Goal: Task Accomplishment & Management: Use online tool/utility

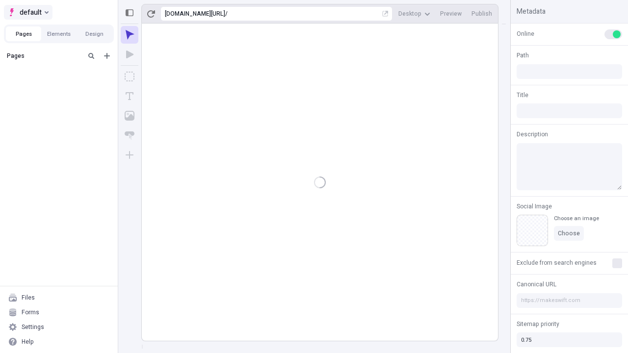
click at [27, 12] on span "default" at bounding box center [31, 12] width 22 height 12
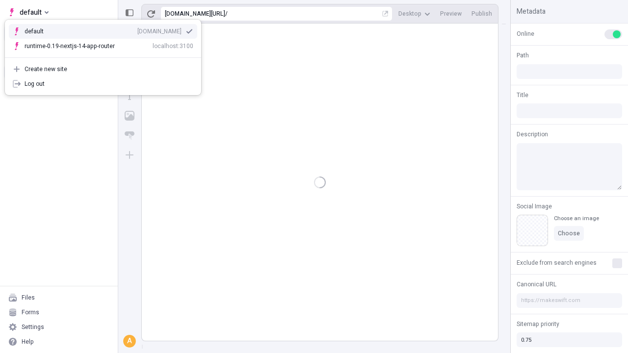
click at [137, 29] on div "[DOMAIN_NAME]" at bounding box center [159, 31] width 44 height 8
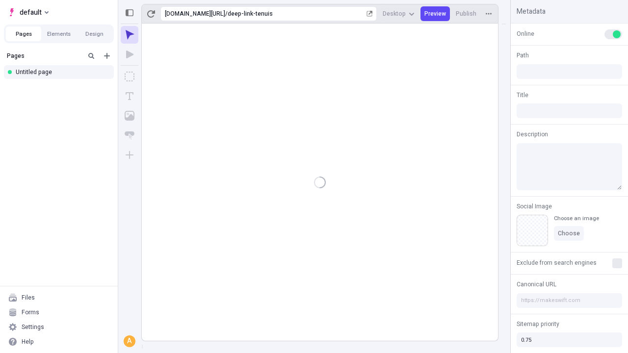
type input "/deep-link-tenuis"
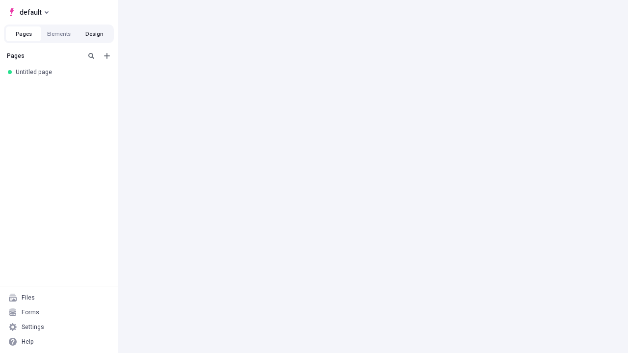
click at [94, 34] on button "Design" at bounding box center [94, 34] width 35 height 15
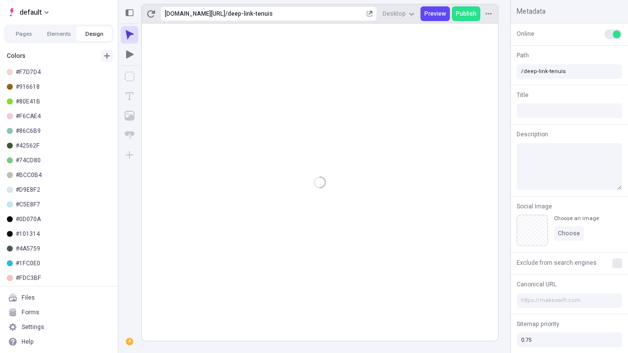
click at [107, 56] on icon "button" at bounding box center [107, 56] width 6 height 6
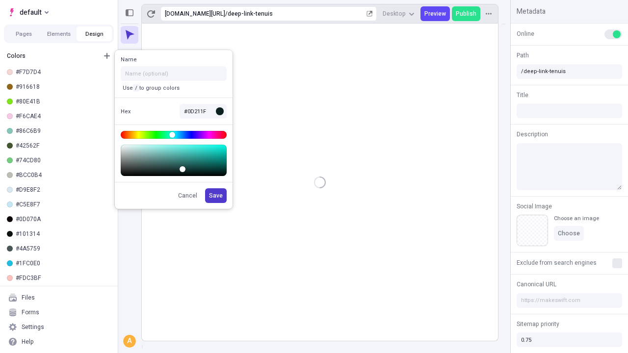
click at [217, 196] on span "Save" at bounding box center [216, 196] width 14 height 8
